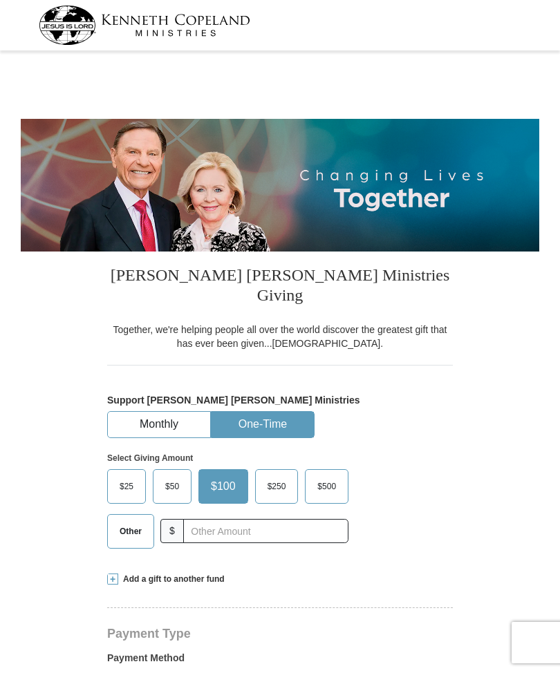
select select "IN"
click at [135, 521] on span "Other" at bounding box center [131, 531] width 36 height 21
click at [0, 0] on input "Other" at bounding box center [0, 0] width 0 height 0
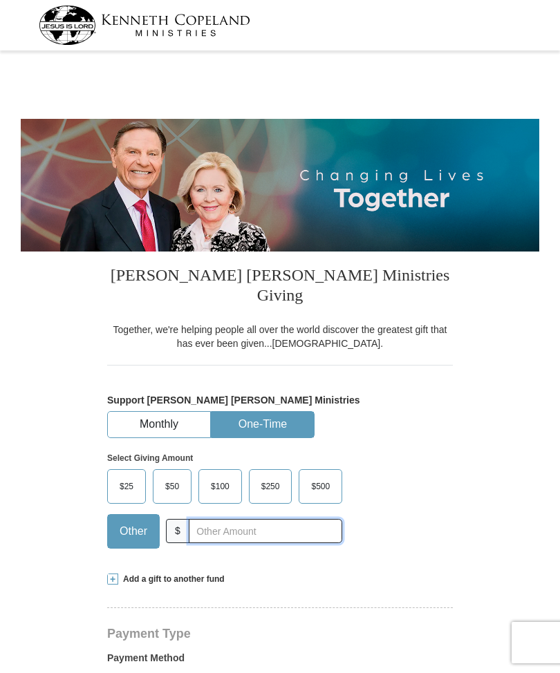
scroll to position [62, 0]
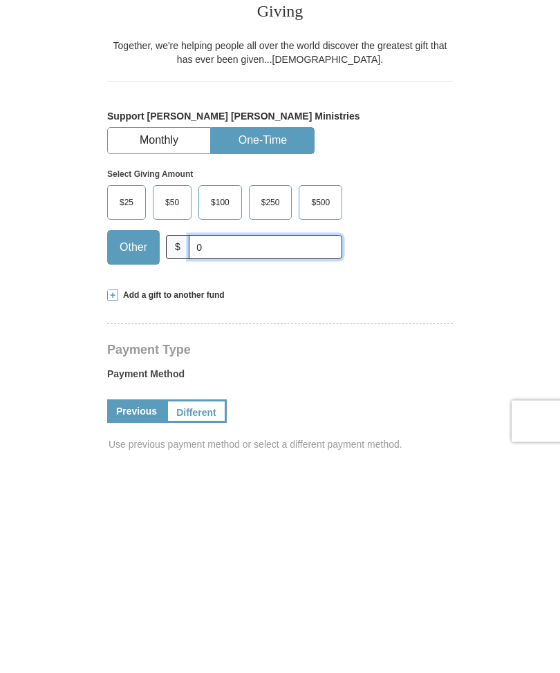
type input "0"
click at [165, 512] on span "Add a gift to another fund" at bounding box center [171, 518] width 106 height 12
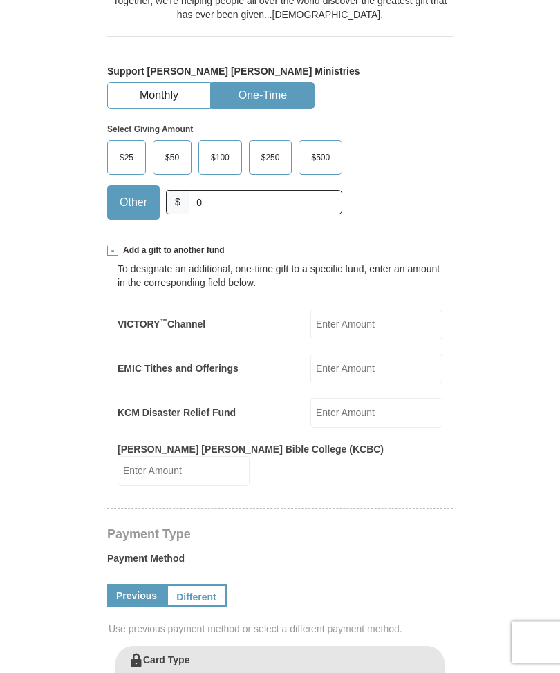
scroll to position [336, 0]
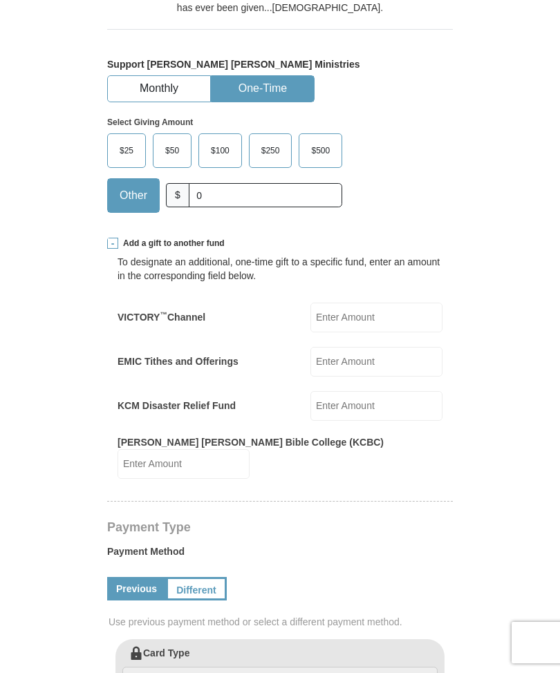
click at [365, 347] on input "EMIC Tithes and Offerings" at bounding box center [376, 362] width 132 height 30
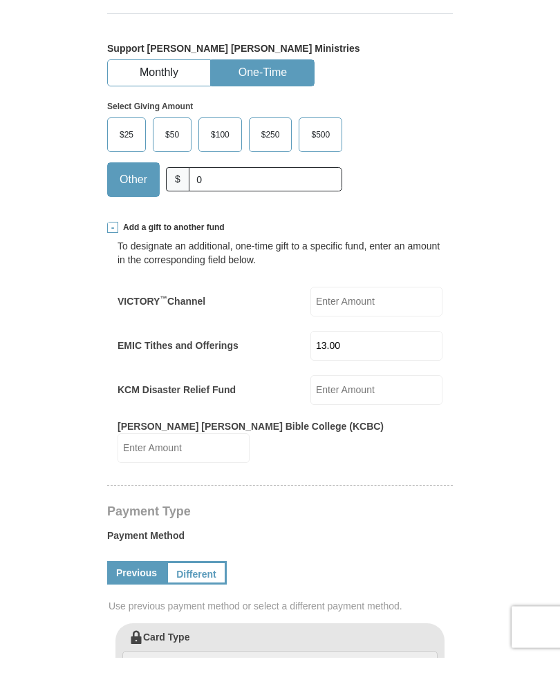
type input "13.00"
click at [362, 303] on input "VICTORY ™ Channel" at bounding box center [376, 318] width 132 height 30
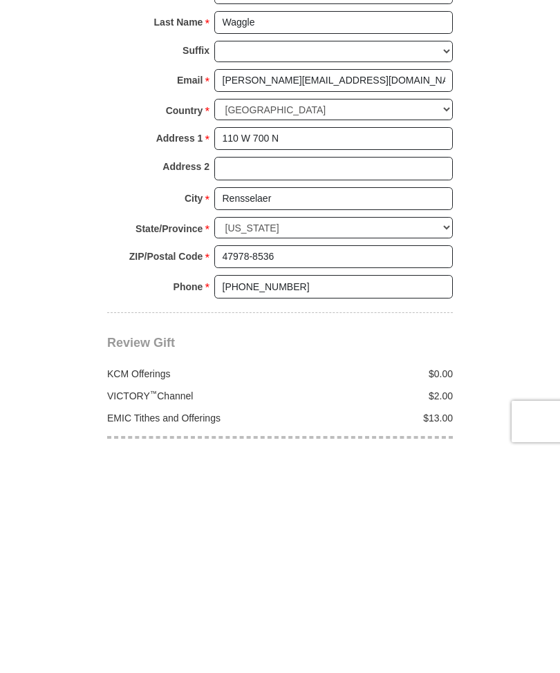
scroll to position [943, 0]
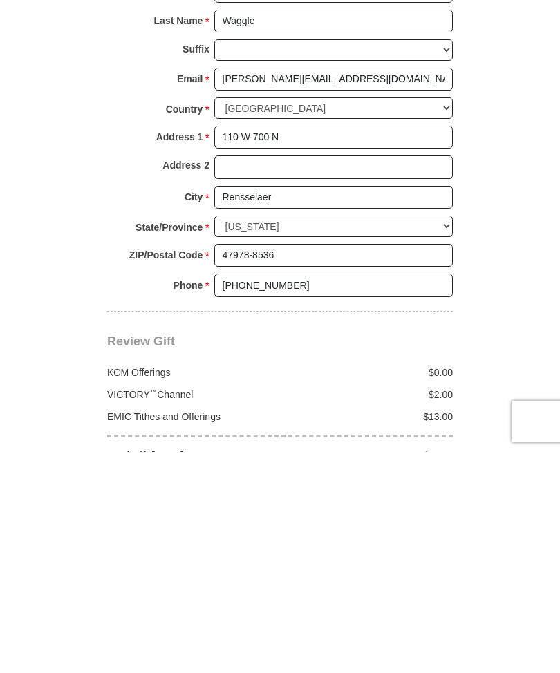
type input "2.00"
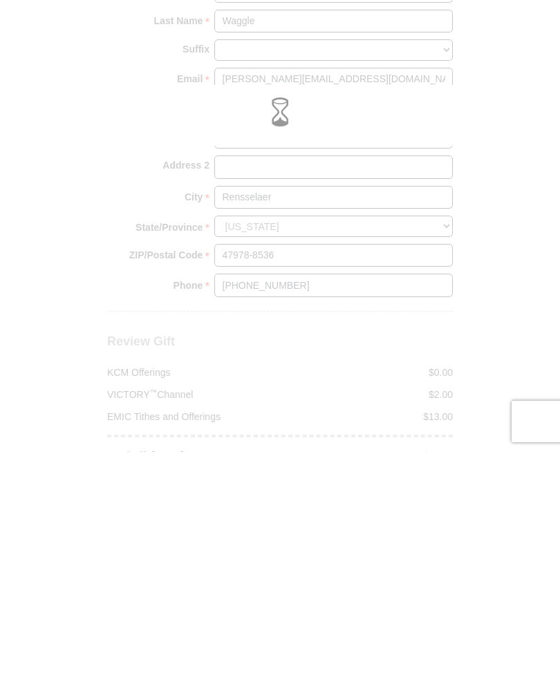
scroll to position [1165, 0]
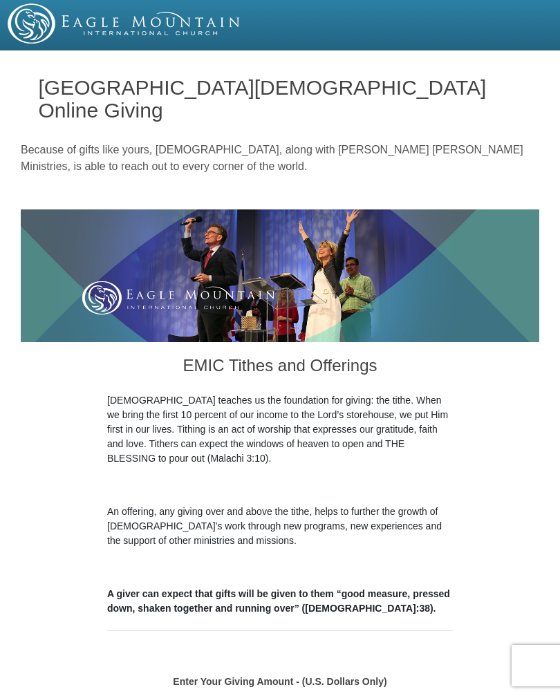
select select "IN"
